Goal: Information Seeking & Learning: Learn about a topic

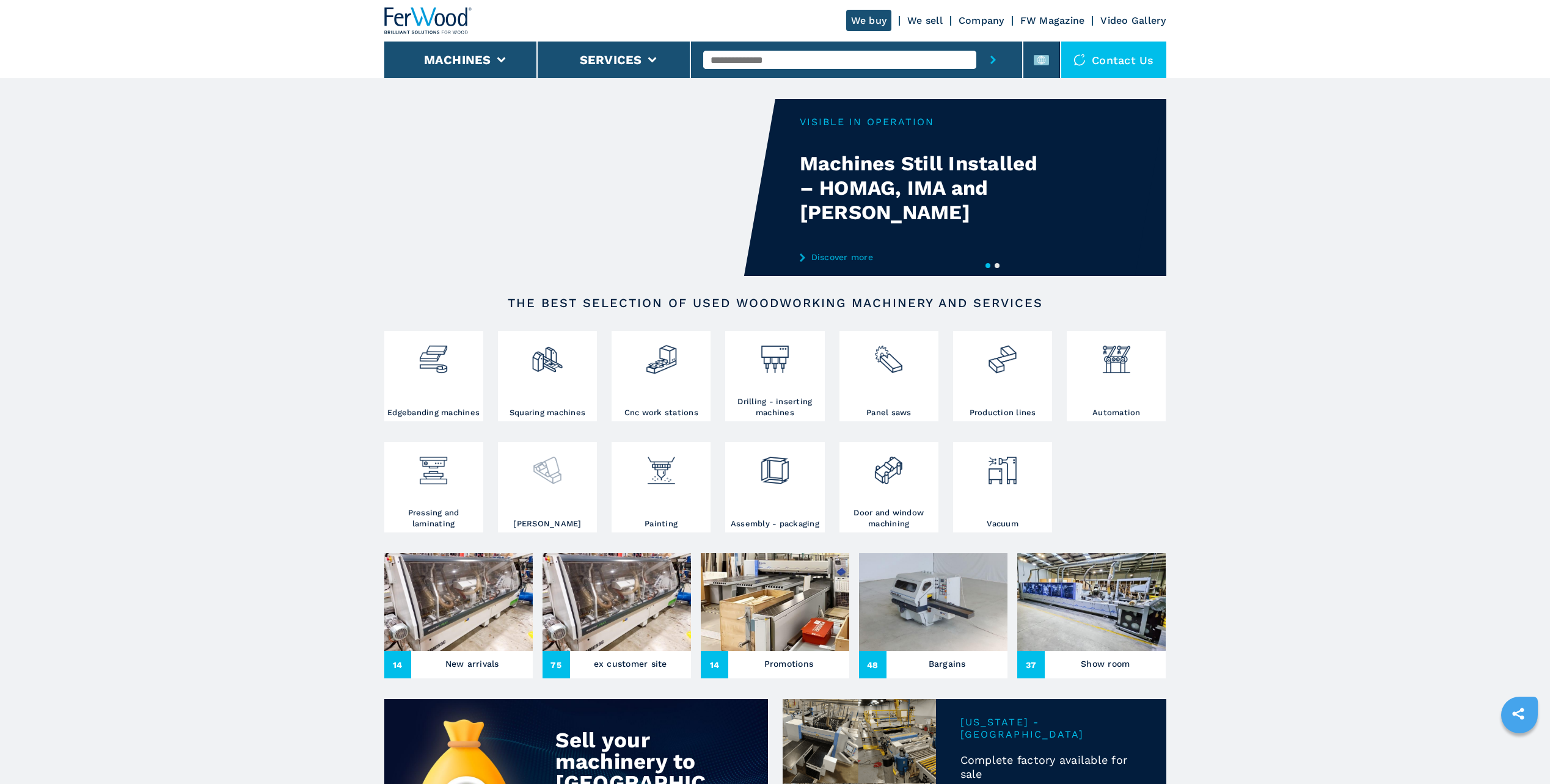
click at [538, 472] on img at bounding box center [547, 466] width 33 height 42
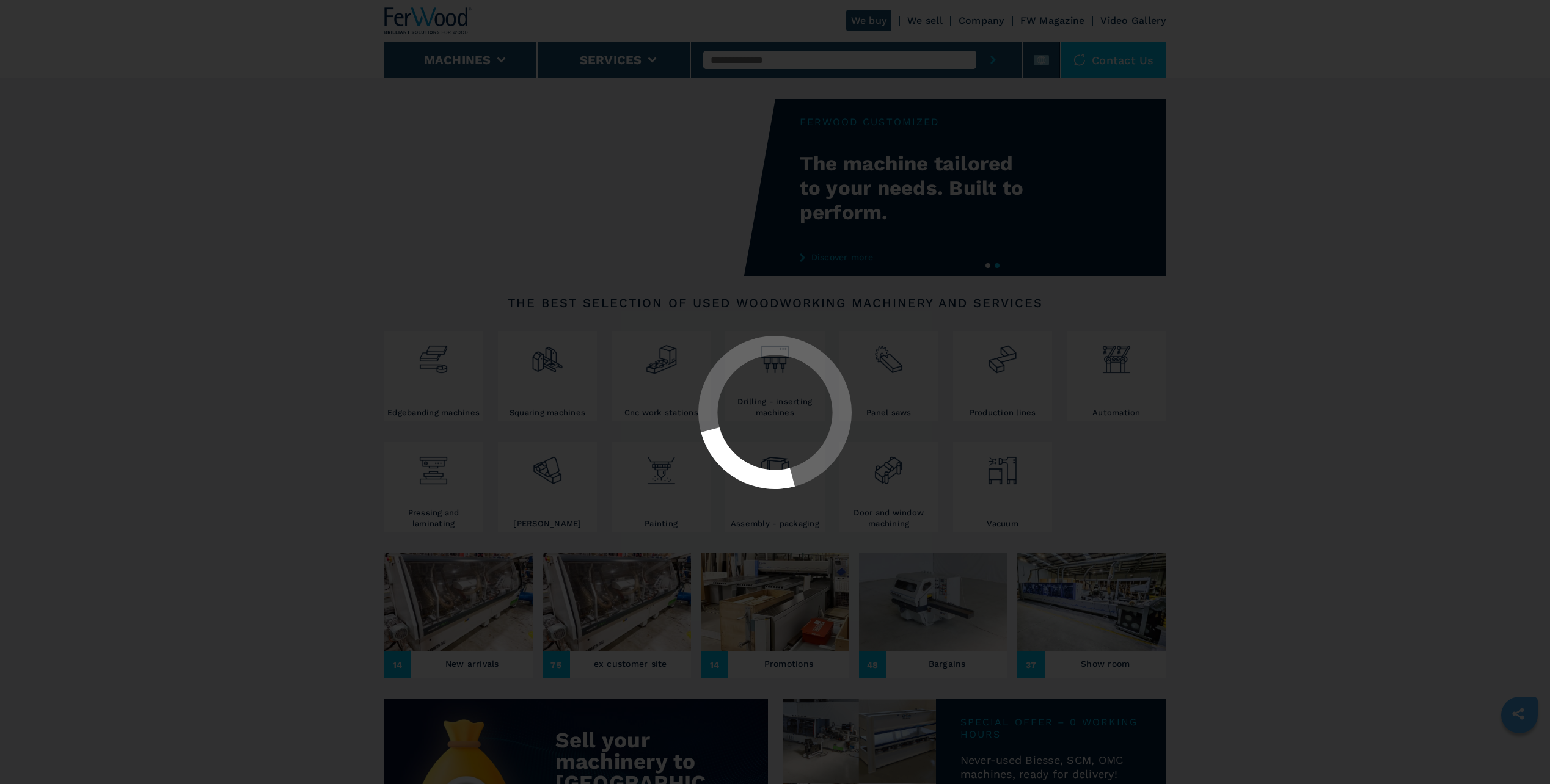
select select "*******"
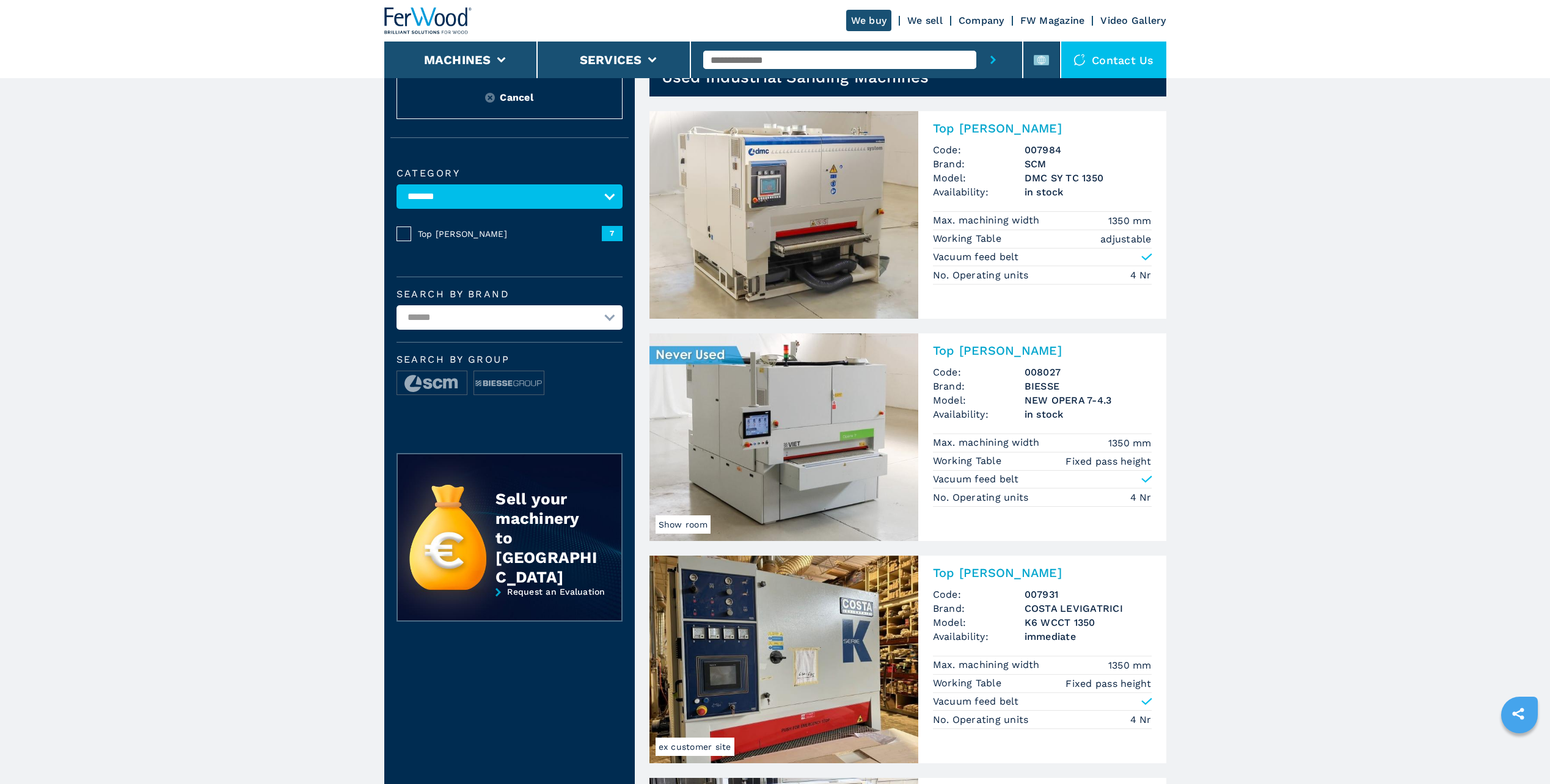
scroll to position [183, 0]
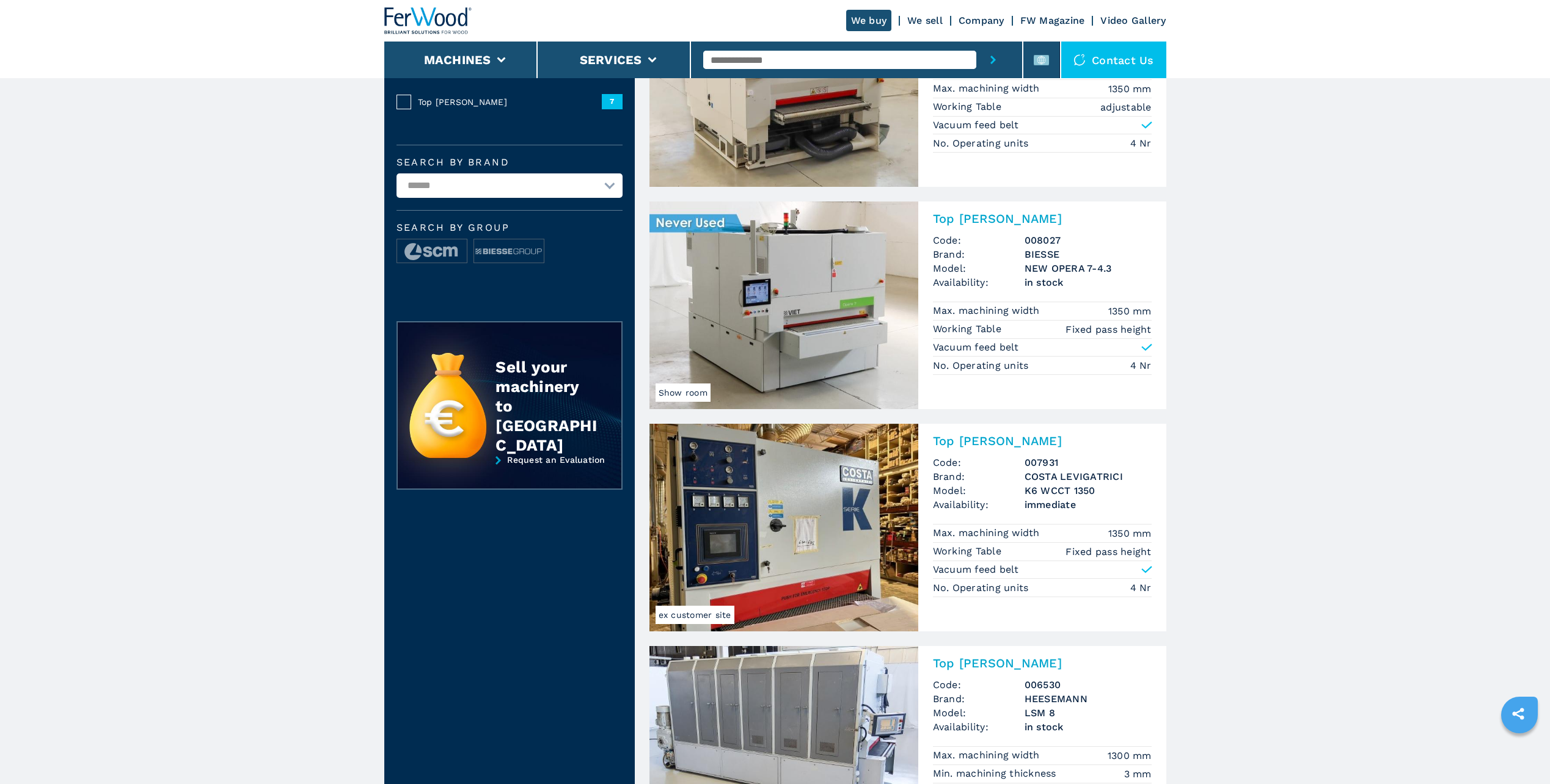
click at [767, 298] on img at bounding box center [784, 305] width 269 height 208
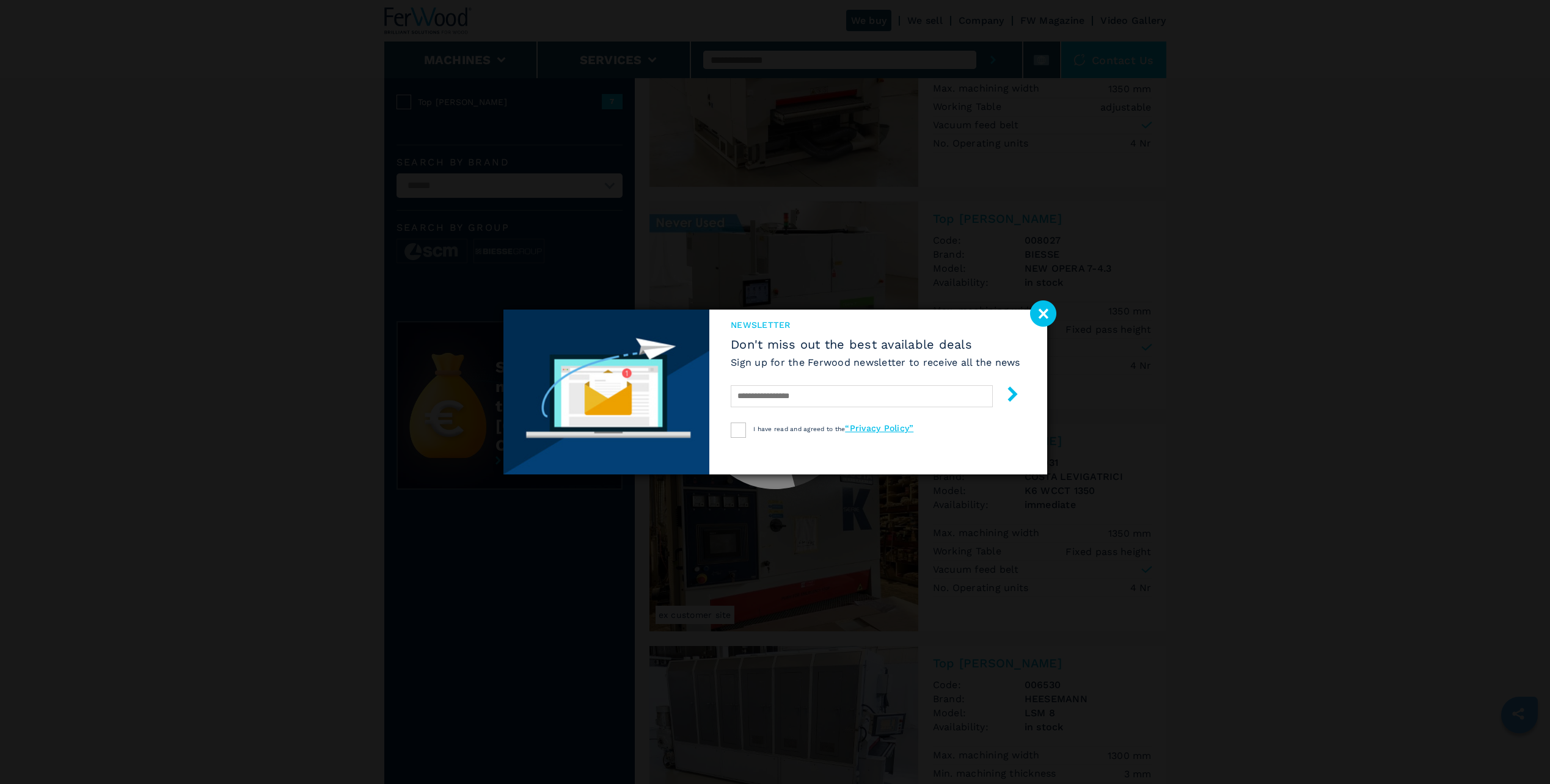
click at [1044, 318] on image at bounding box center [1043, 313] width 27 height 27
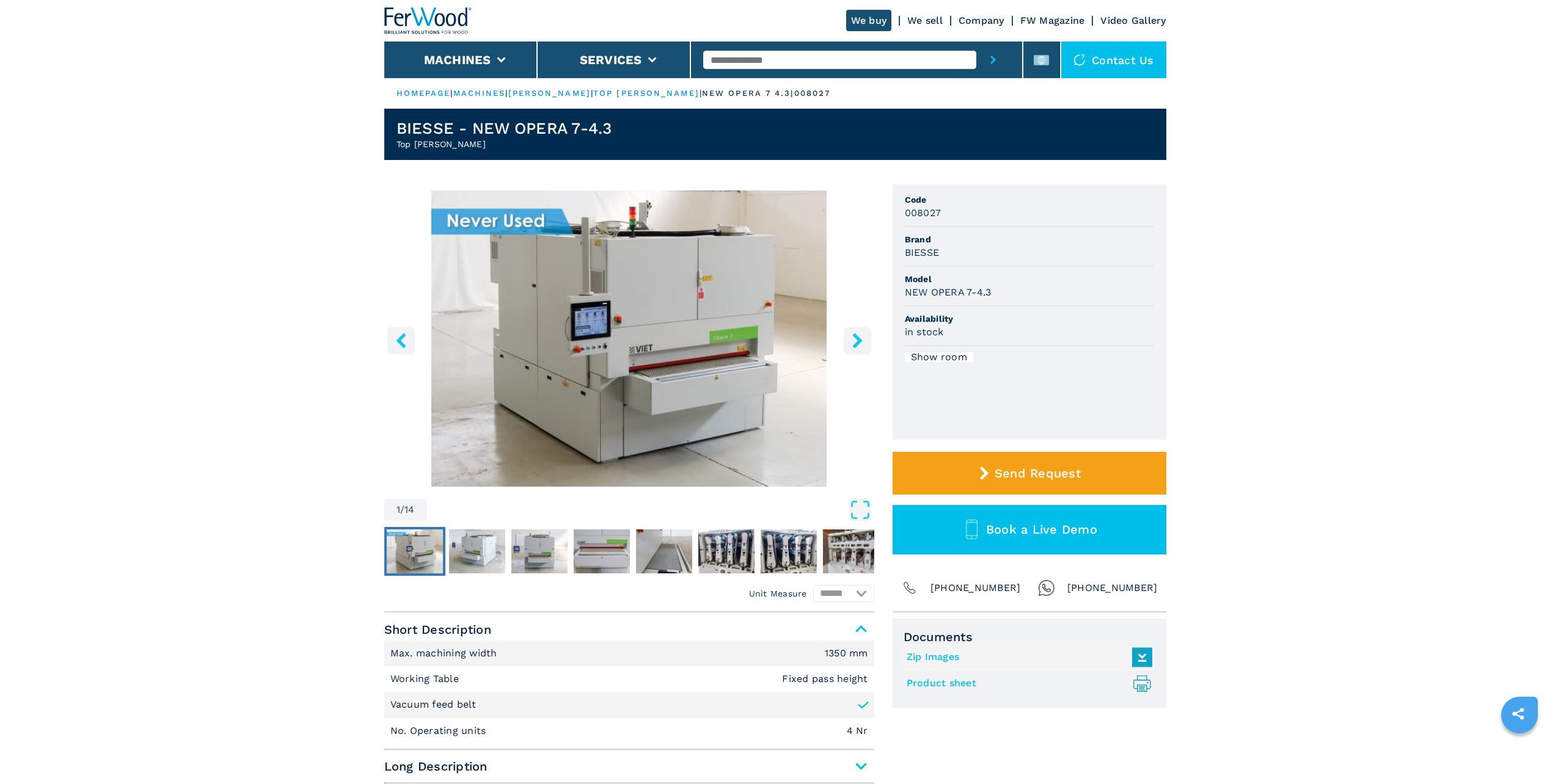
click at [665, 346] on img "Go to Slide 1" at bounding box center [629, 339] width 490 height 296
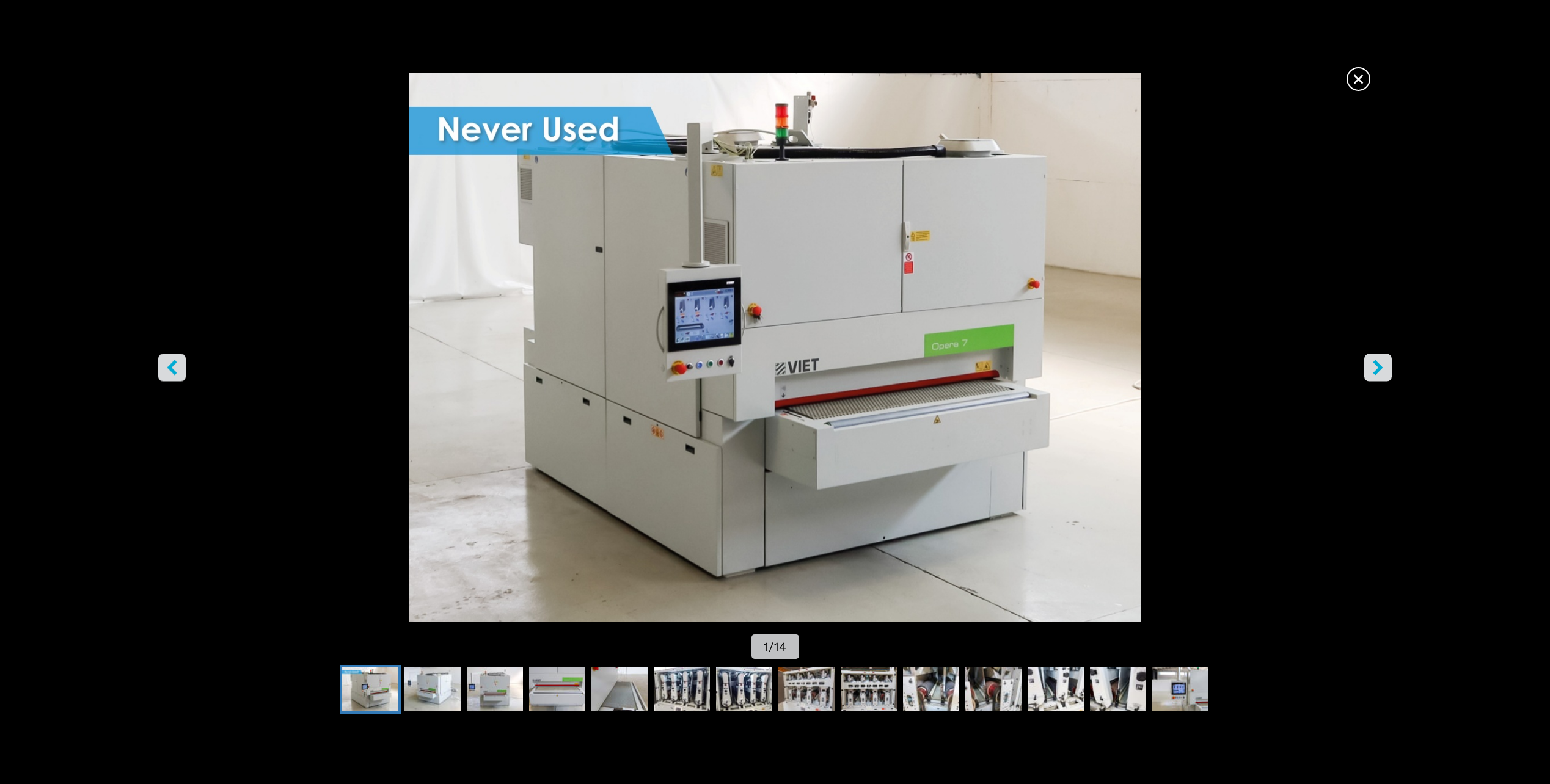
click at [1377, 365] on icon "right-button" at bounding box center [1378, 368] width 9 height 15
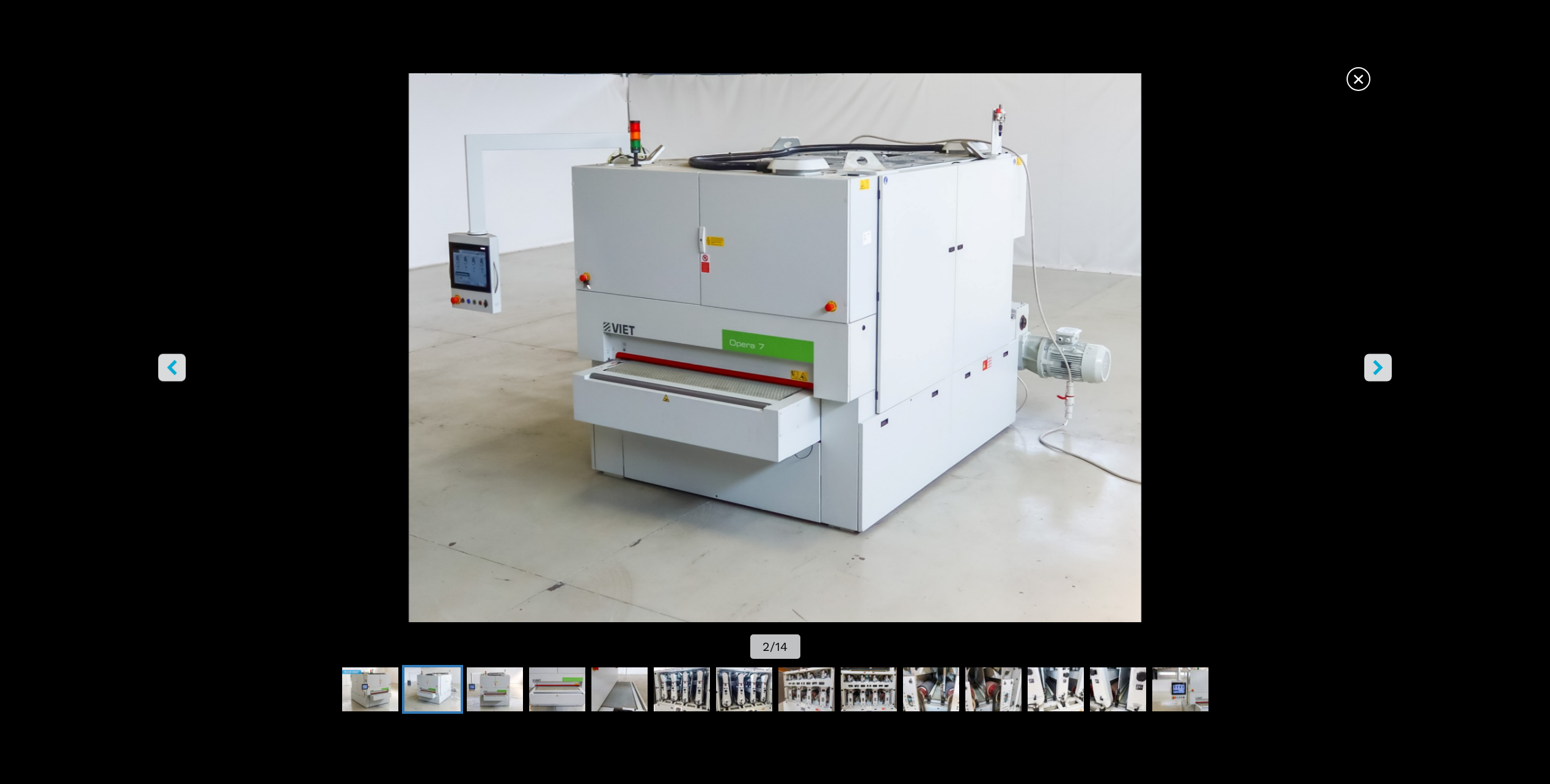
click at [1377, 365] on icon "right-button" at bounding box center [1378, 368] width 9 height 15
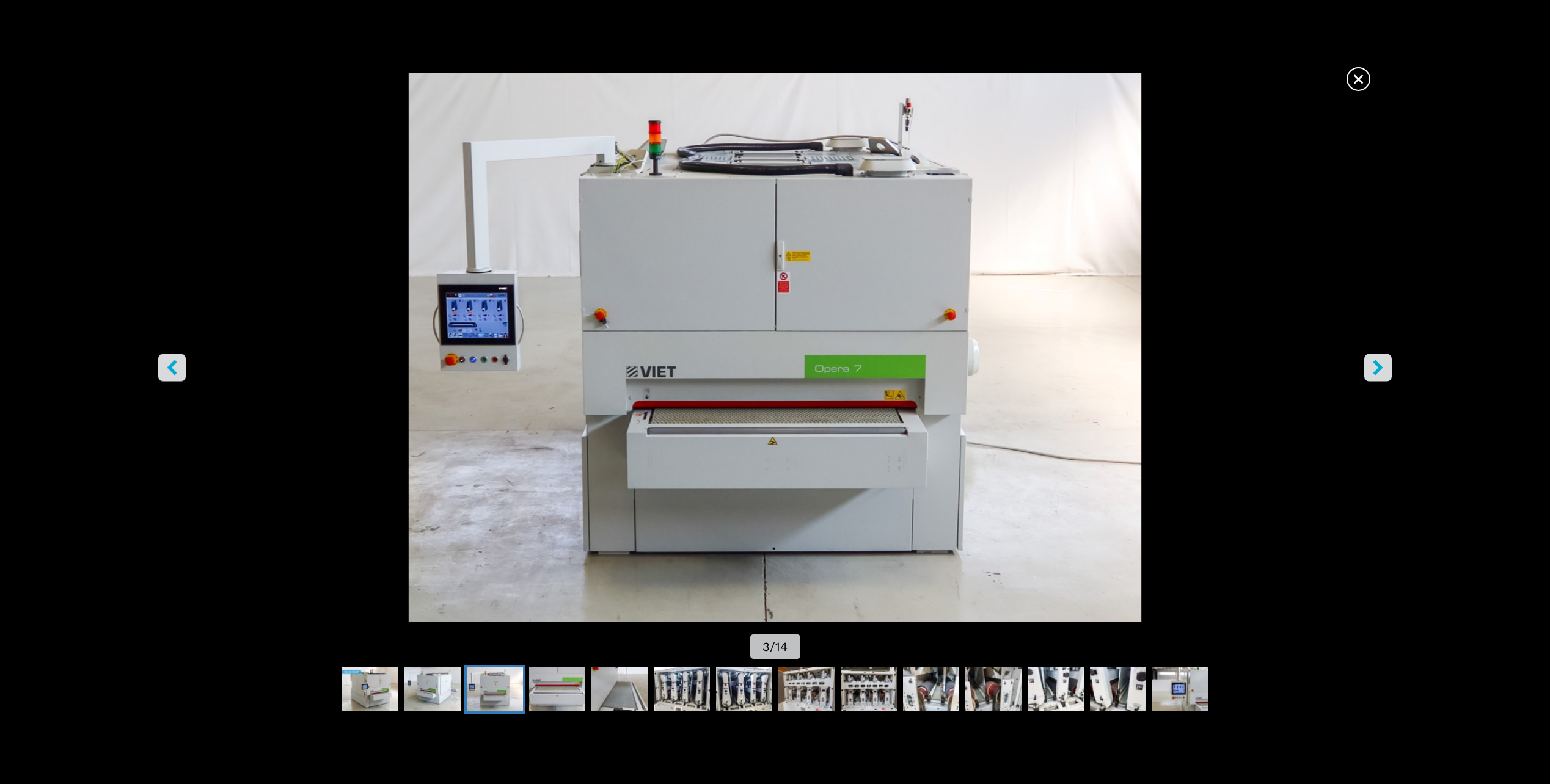
click at [1377, 365] on icon "right-button" at bounding box center [1378, 368] width 9 height 15
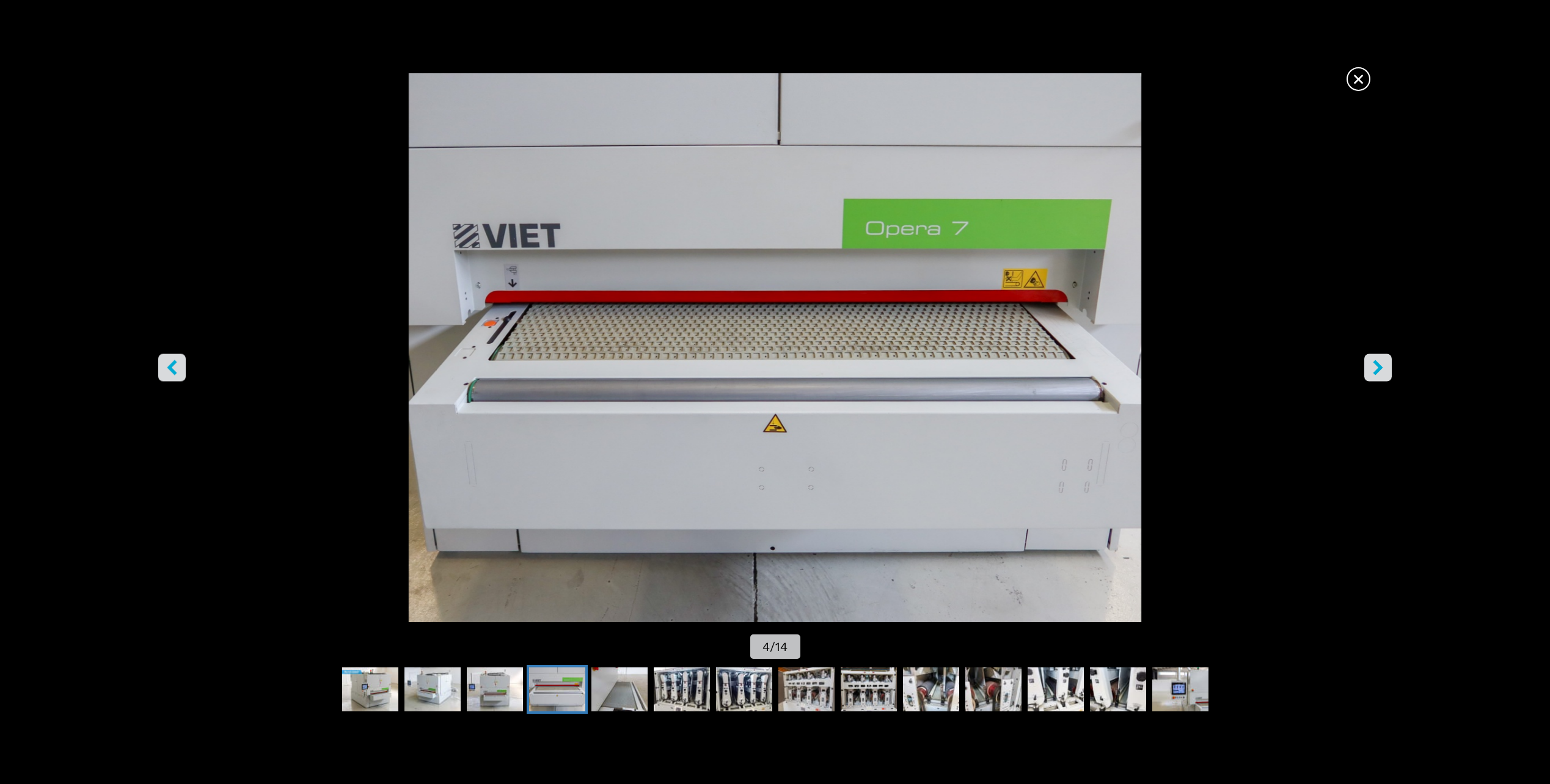
click at [1377, 365] on icon "right-button" at bounding box center [1378, 368] width 9 height 15
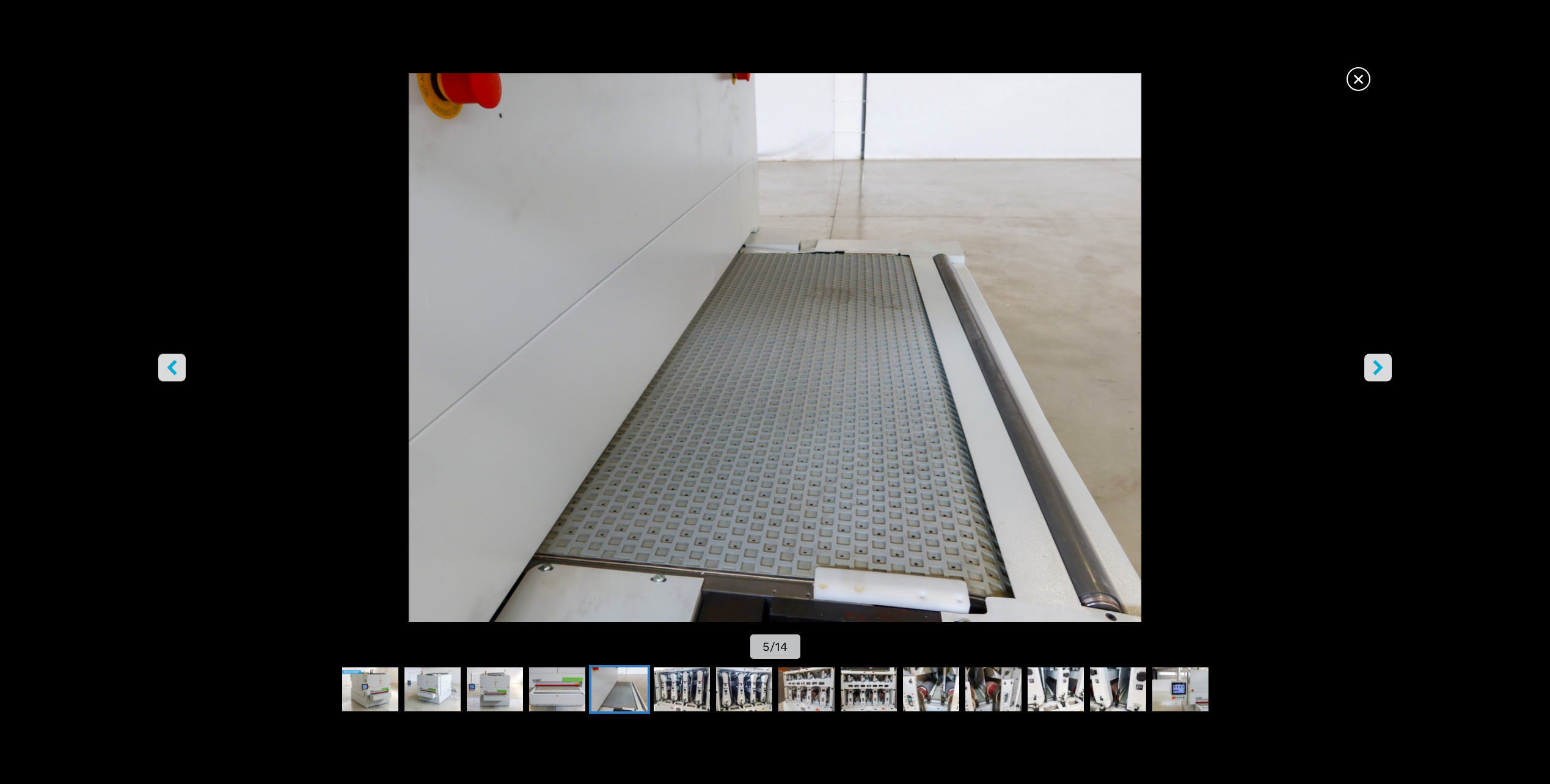
click at [1377, 365] on icon "right-button" at bounding box center [1378, 368] width 9 height 15
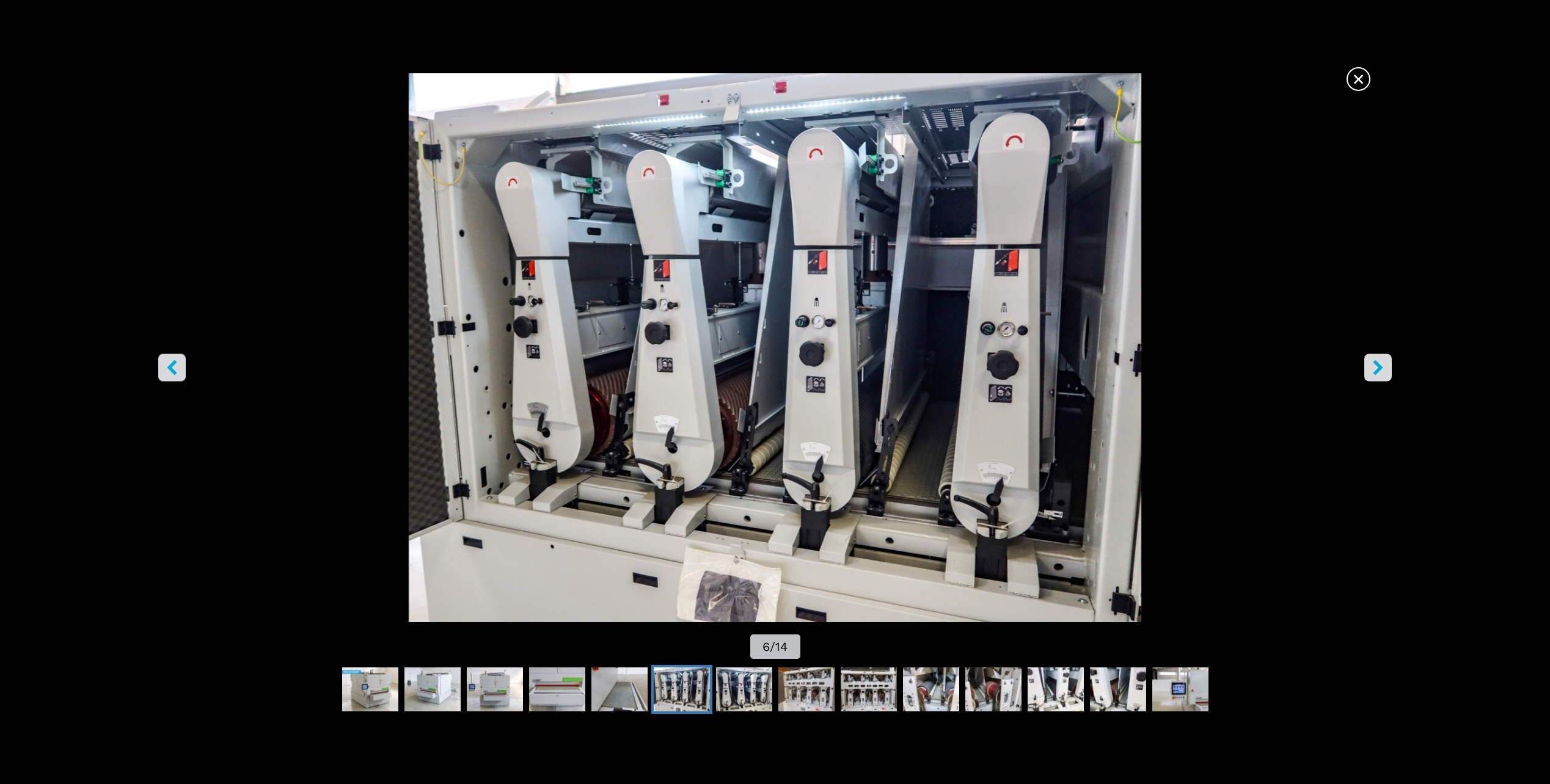
click at [1377, 365] on icon "right-button" at bounding box center [1378, 368] width 9 height 15
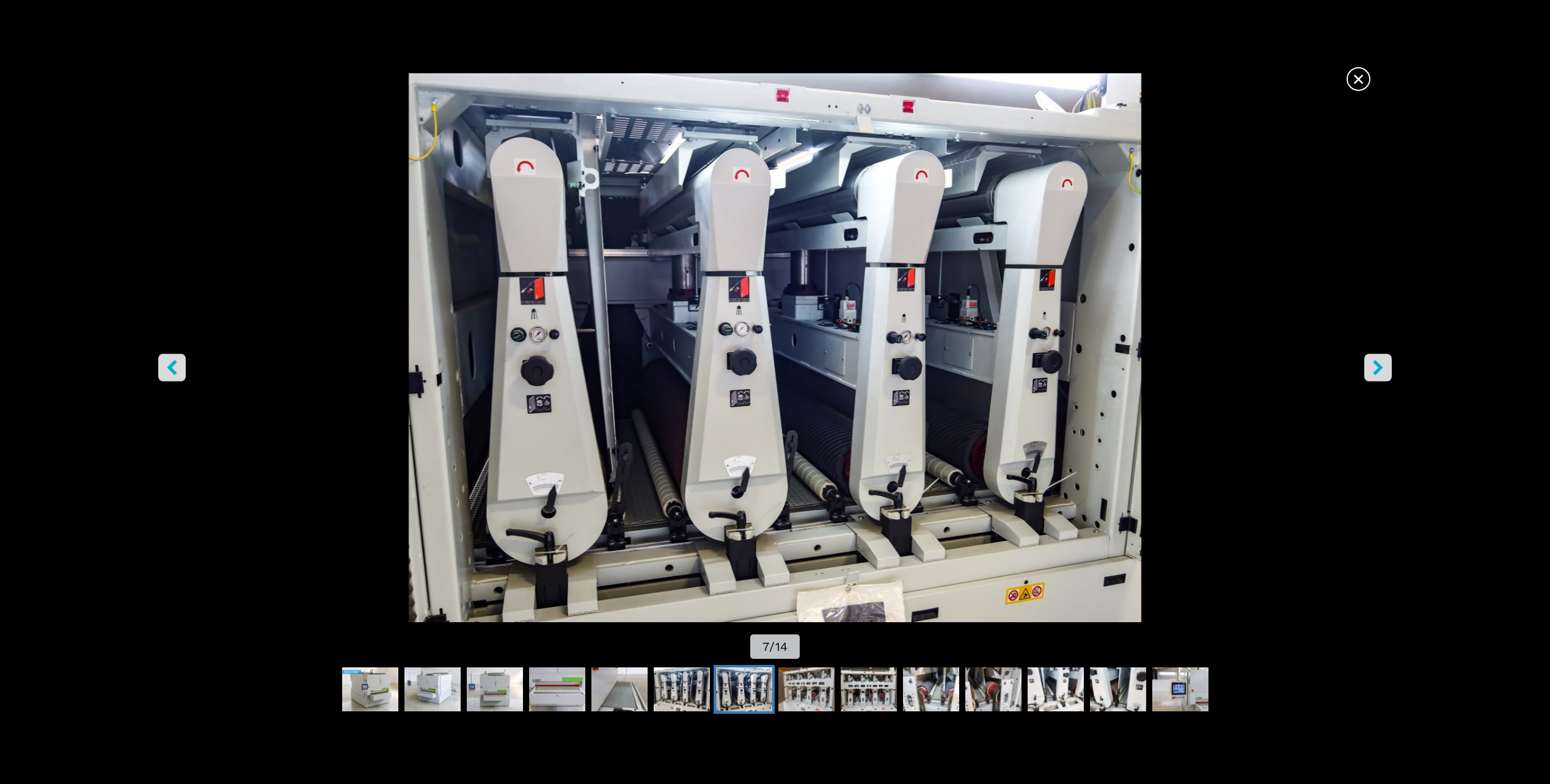
click at [1391, 367] on button "right-button" at bounding box center [1378, 368] width 27 height 27
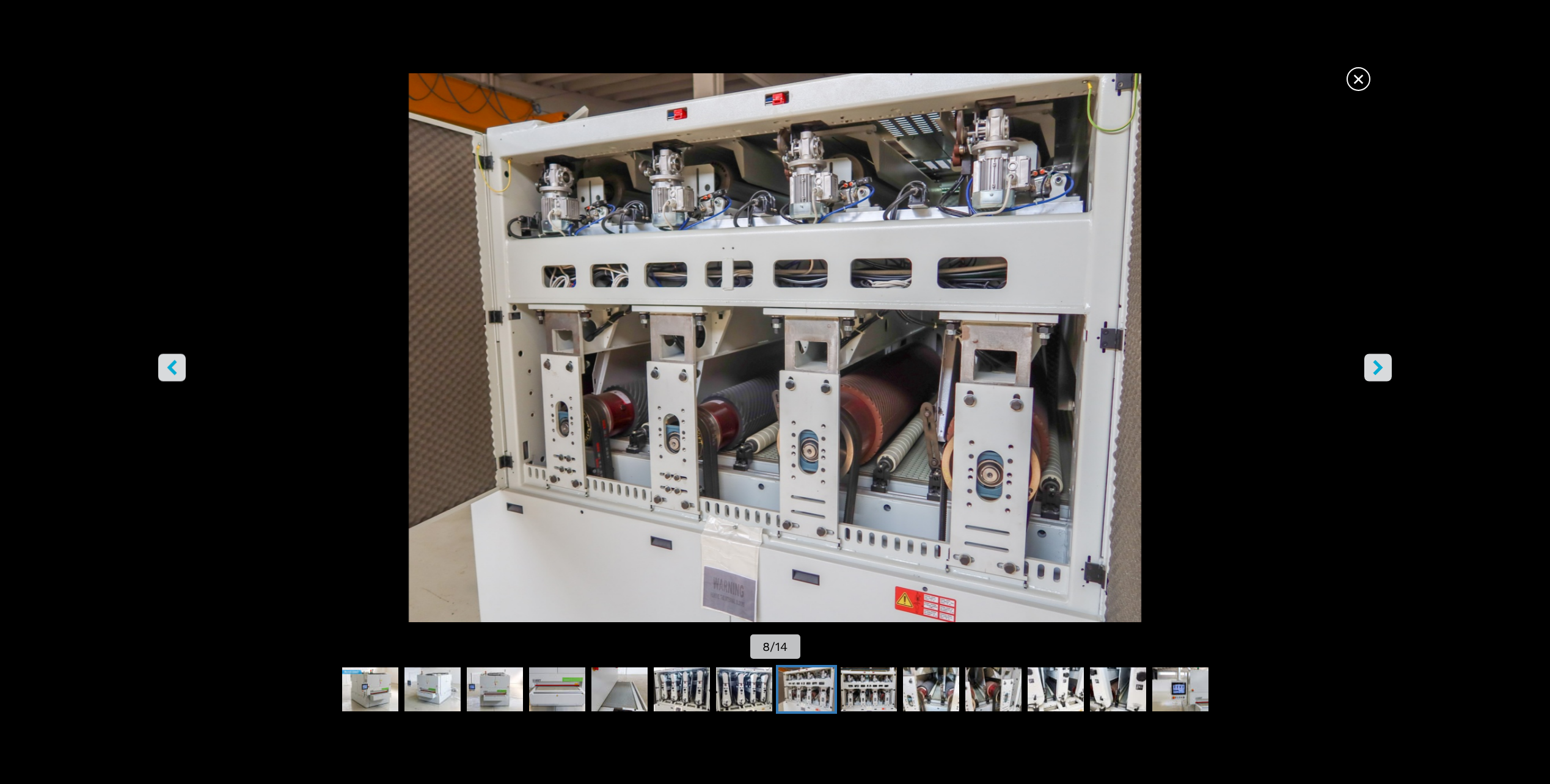
click at [1382, 371] on icon "right-button" at bounding box center [1378, 368] width 15 height 15
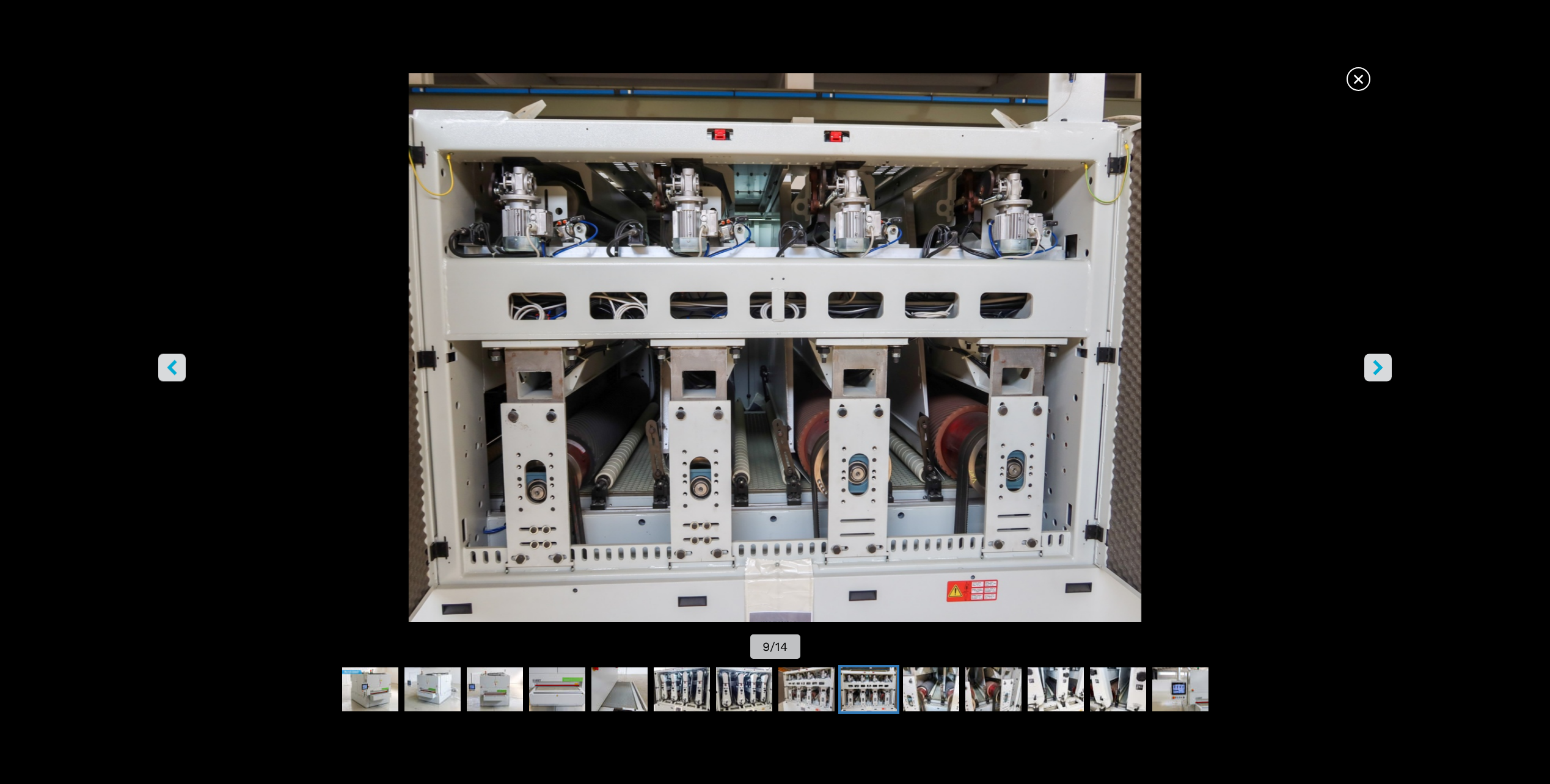
click at [1382, 371] on icon "right-button" at bounding box center [1378, 368] width 15 height 15
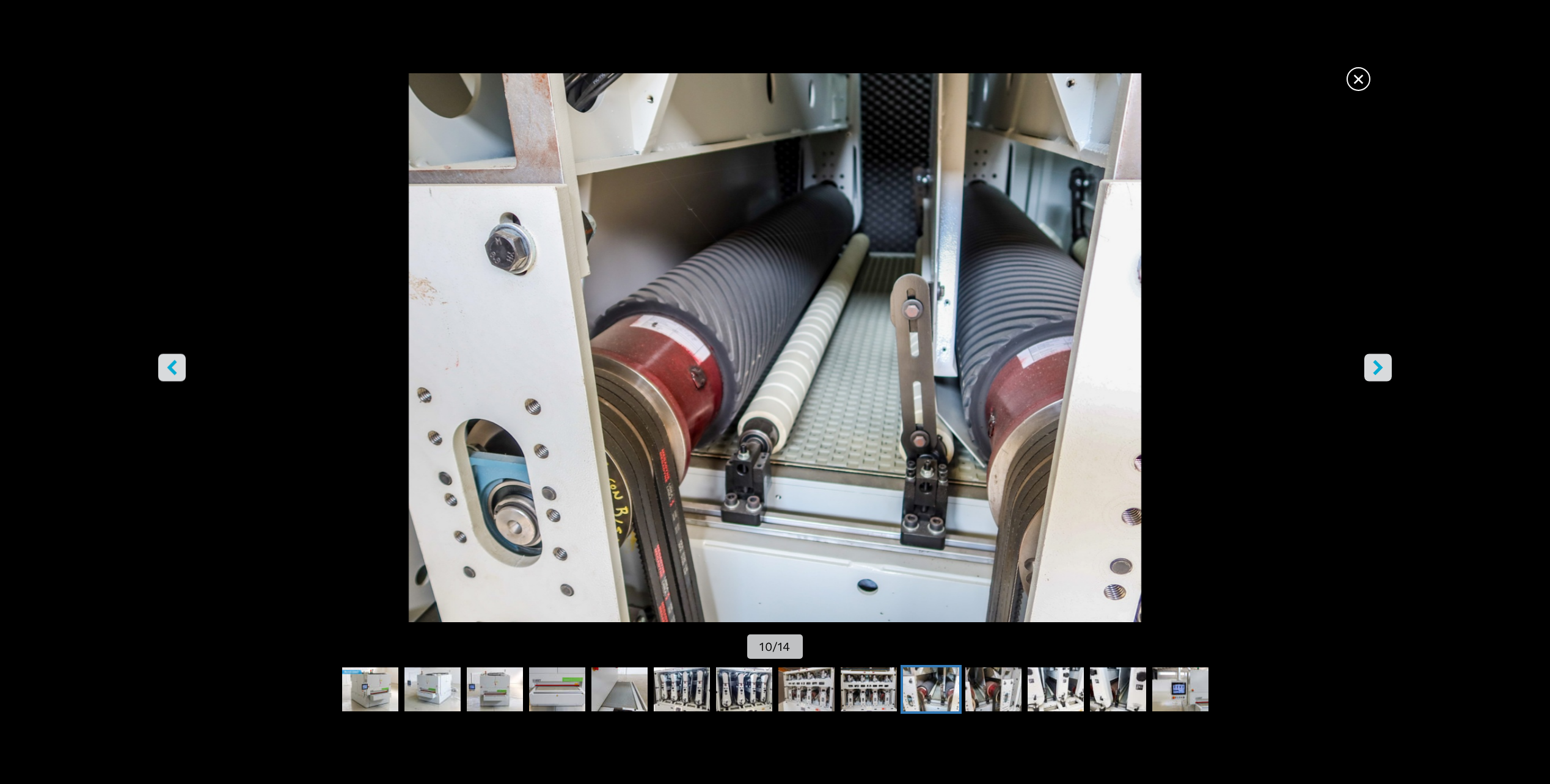
click at [1382, 371] on icon "right-button" at bounding box center [1378, 368] width 15 height 15
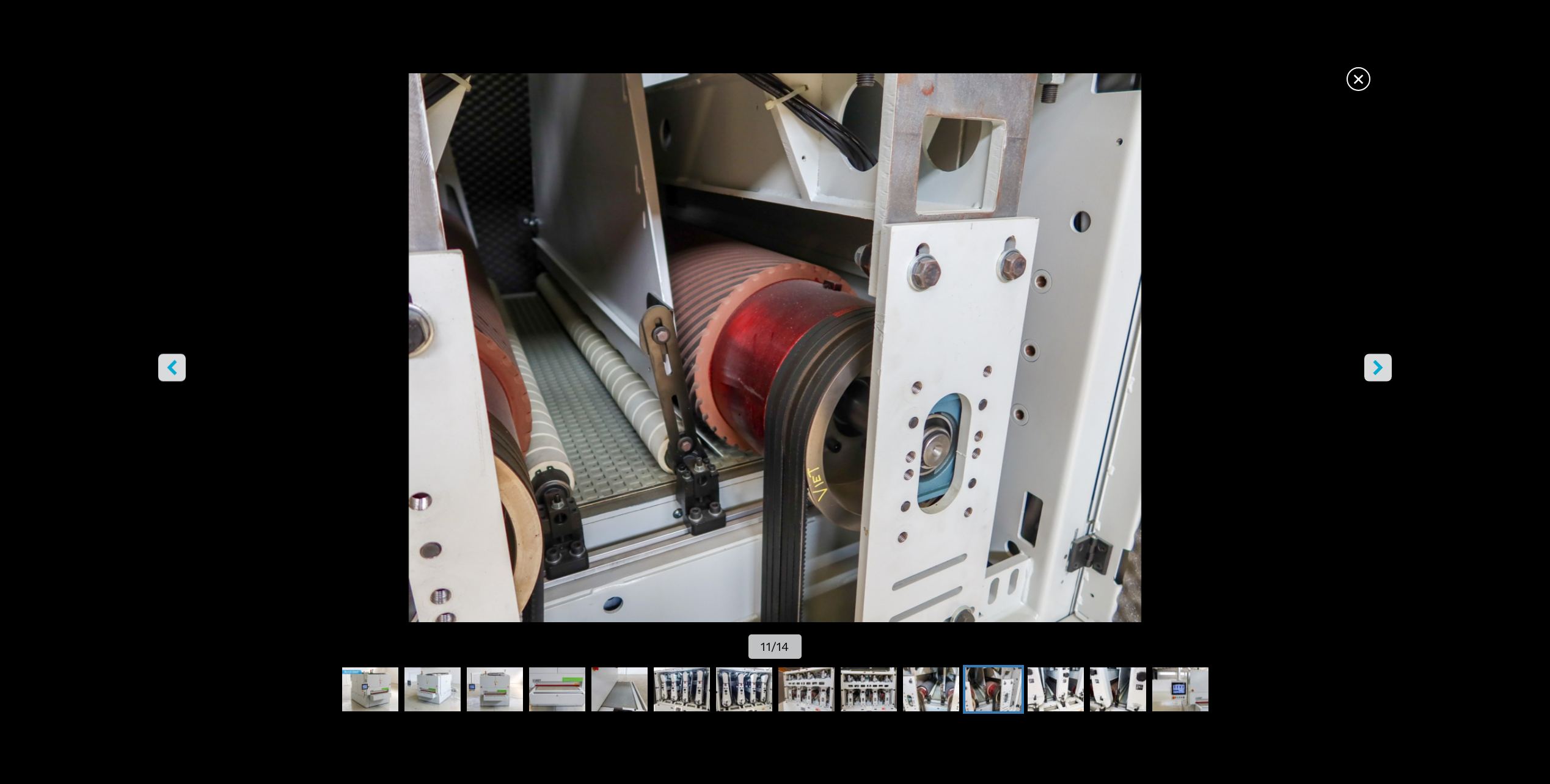
click at [1382, 371] on icon "right-button" at bounding box center [1378, 368] width 15 height 15
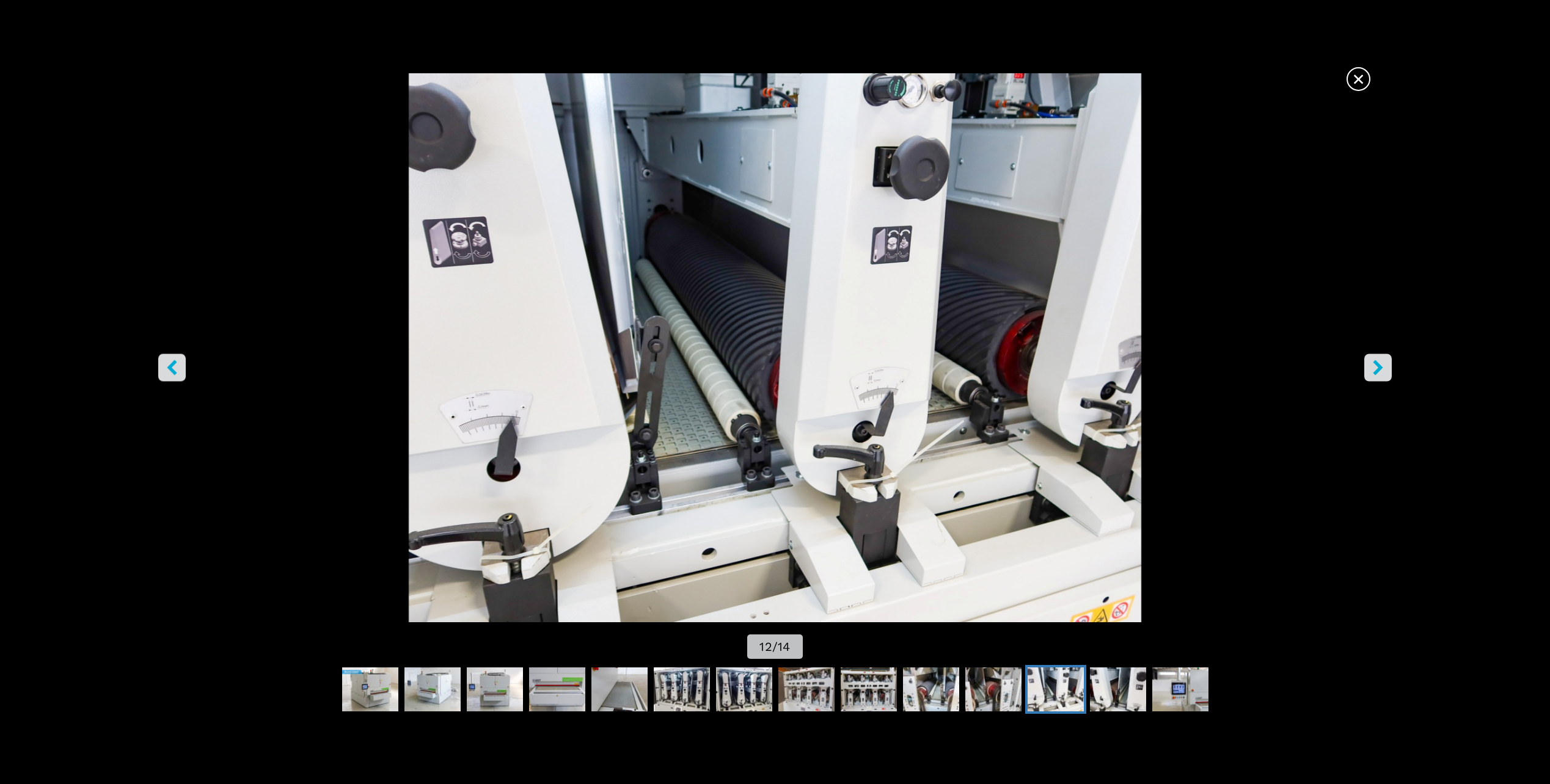
click at [1382, 371] on icon "right-button" at bounding box center [1378, 368] width 15 height 15
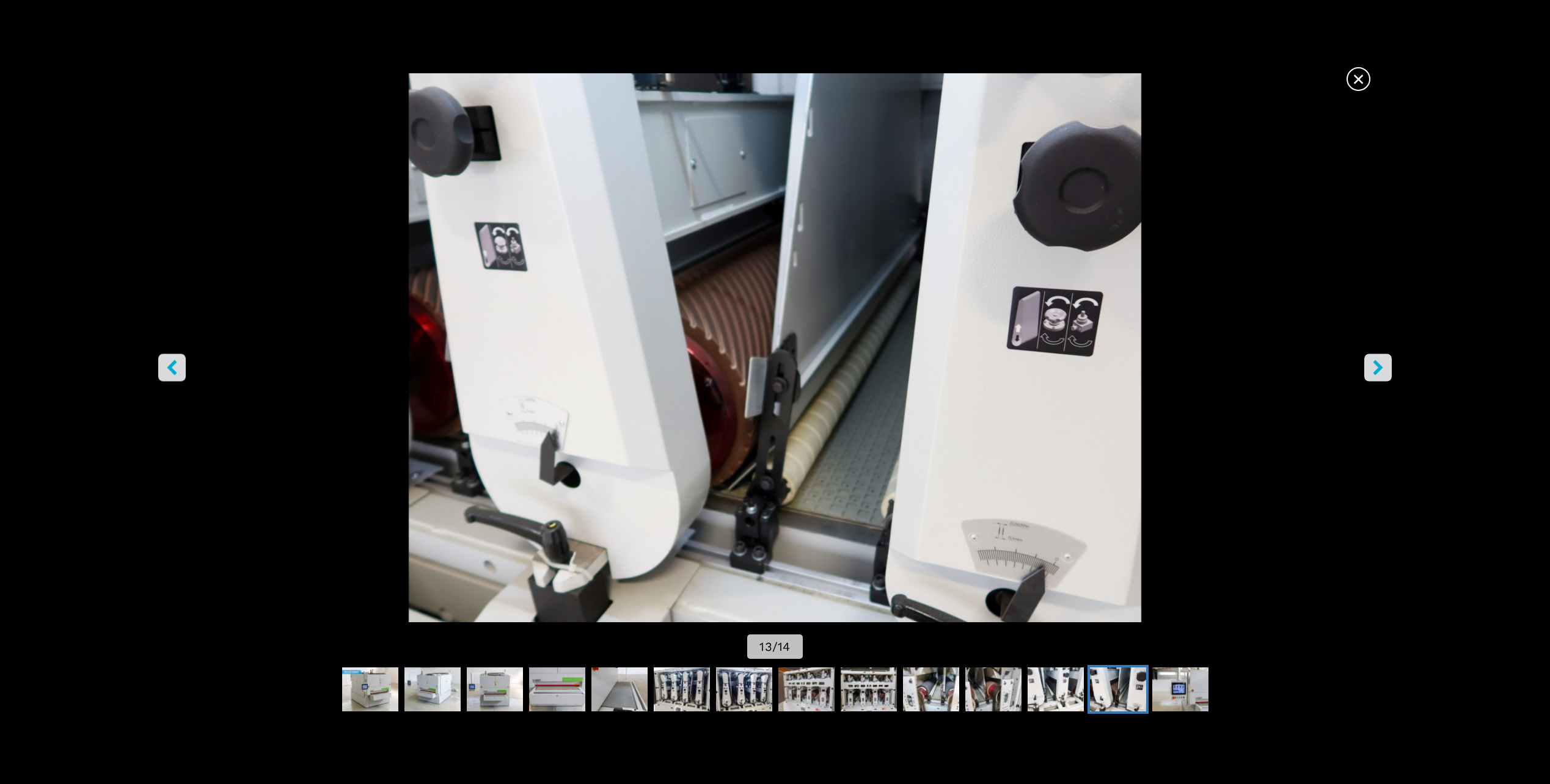
click at [1382, 371] on icon "right-button" at bounding box center [1378, 368] width 15 height 15
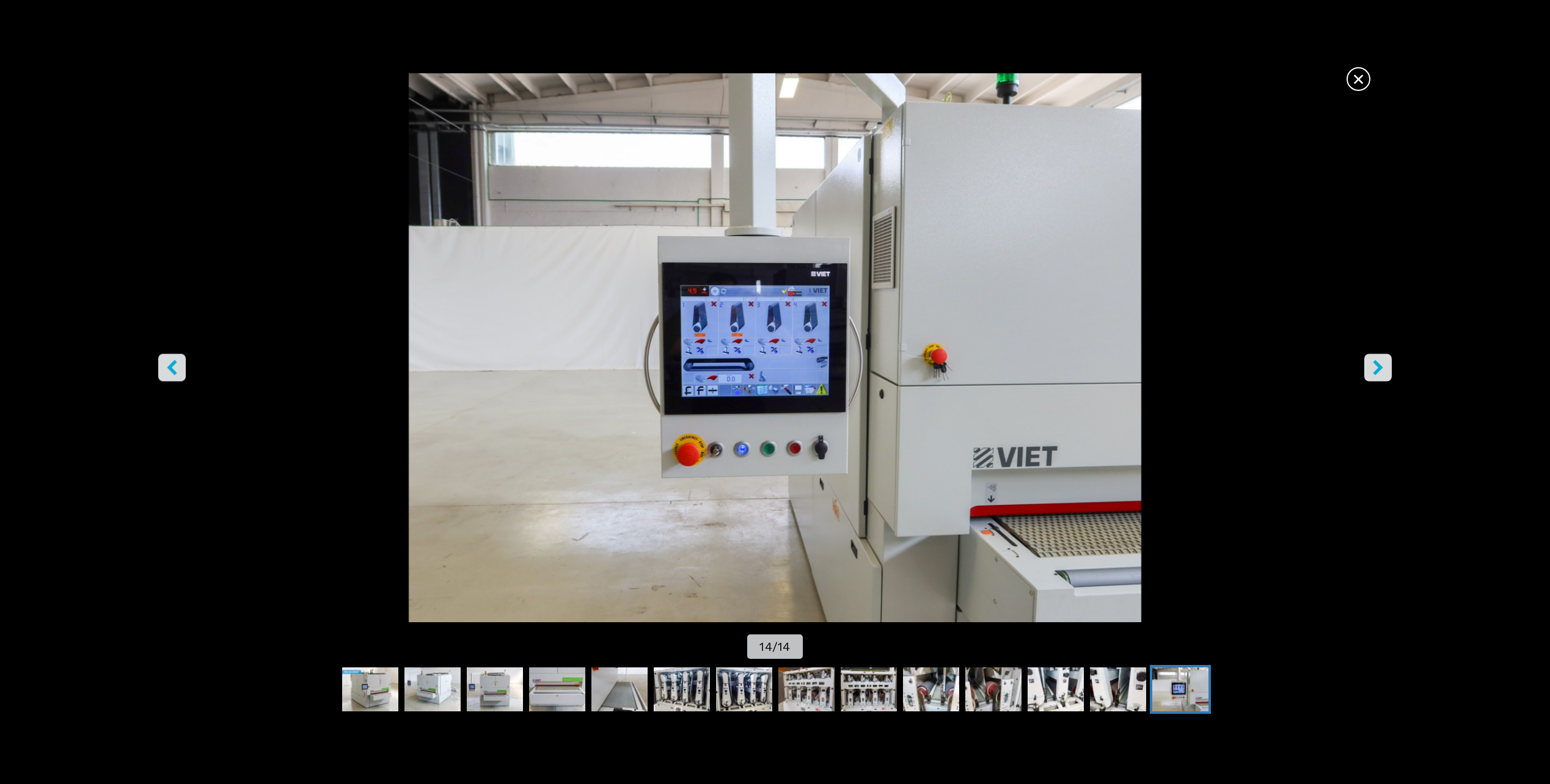
click at [1382, 371] on icon "right-button" at bounding box center [1378, 368] width 15 height 15
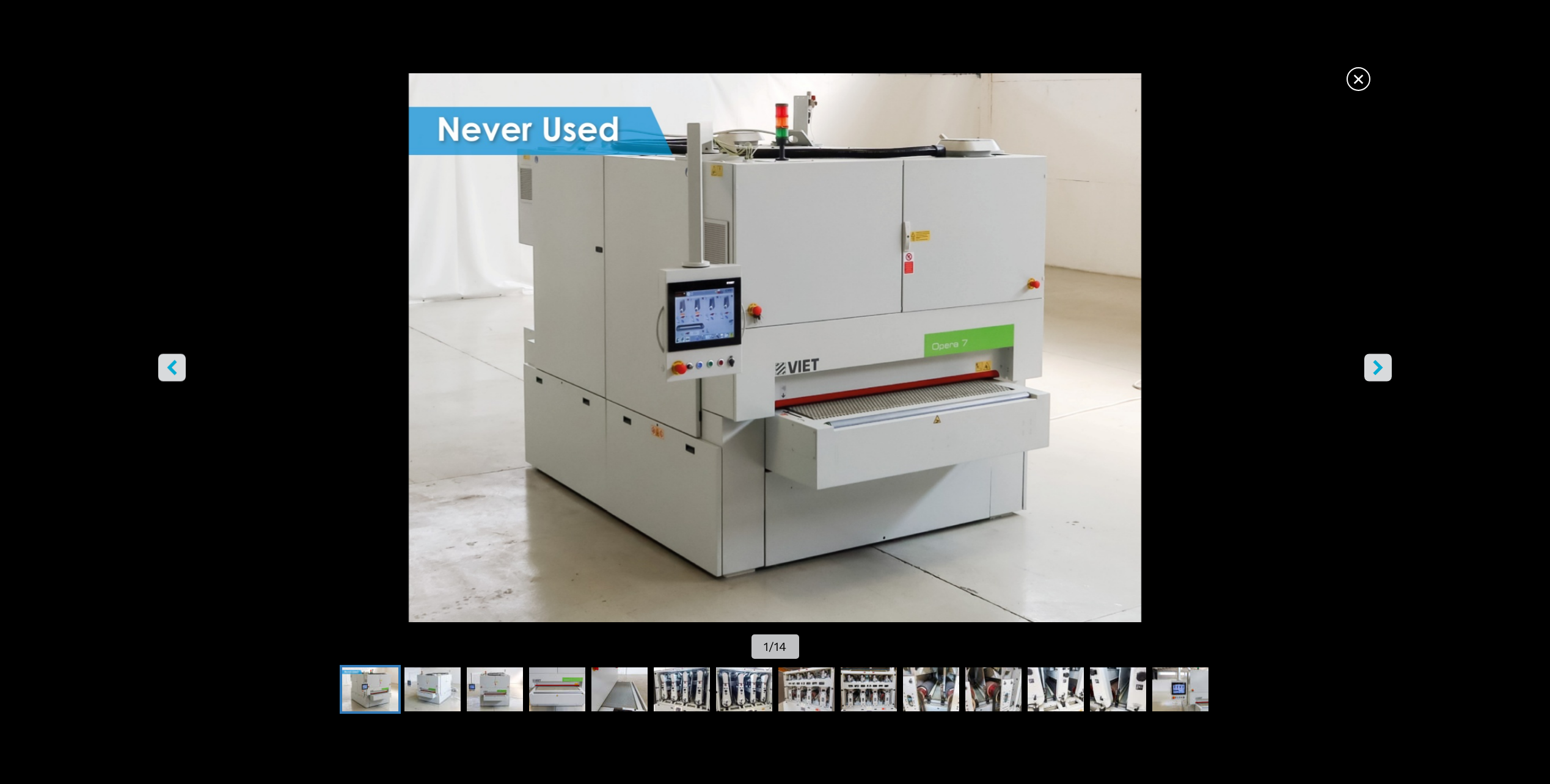
click at [1382, 371] on icon "right-button" at bounding box center [1378, 368] width 15 height 15
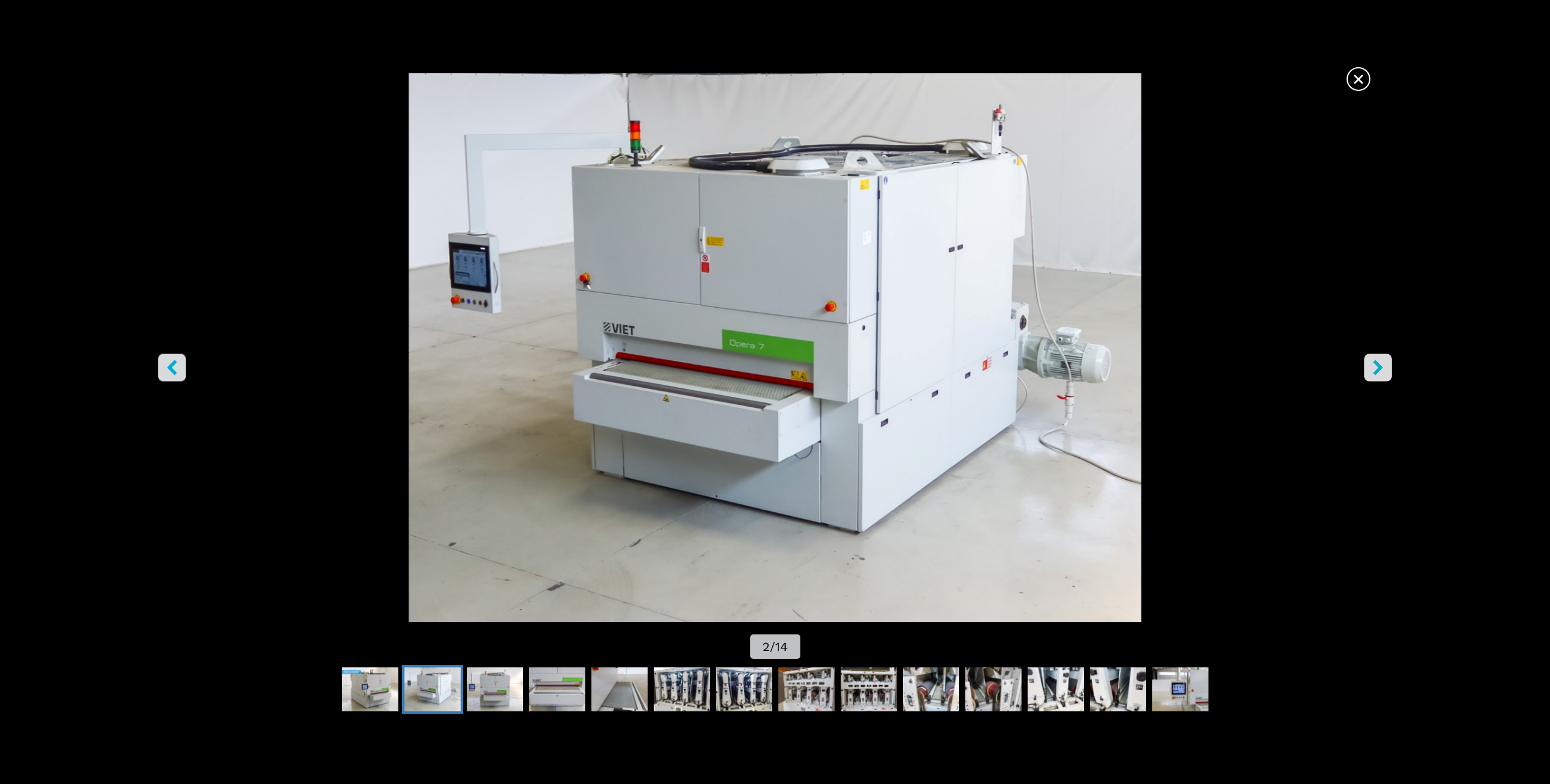
click at [1356, 84] on span "×" at bounding box center [1358, 76] width 21 height 21
